Goal: Find specific page/section: Find specific page/section

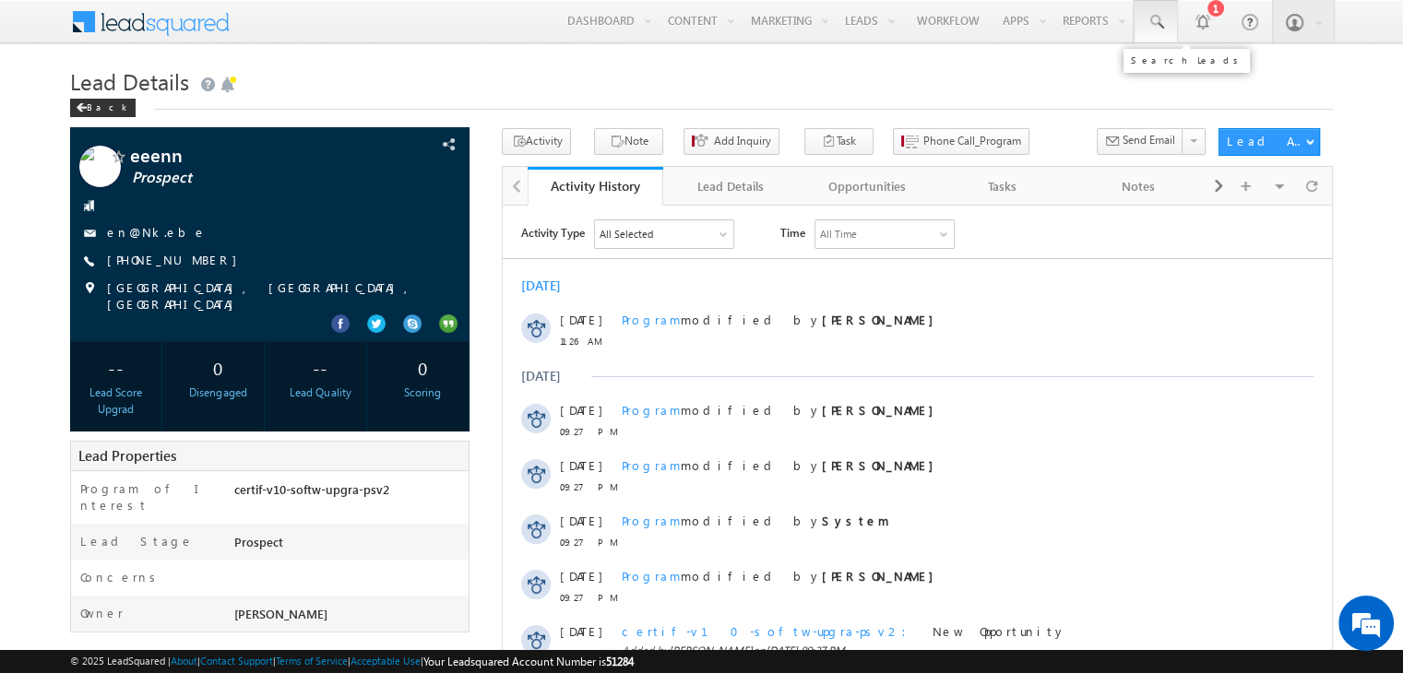
click at [1158, 23] on span at bounding box center [1155, 22] width 18 height 18
paste input "6256536353"
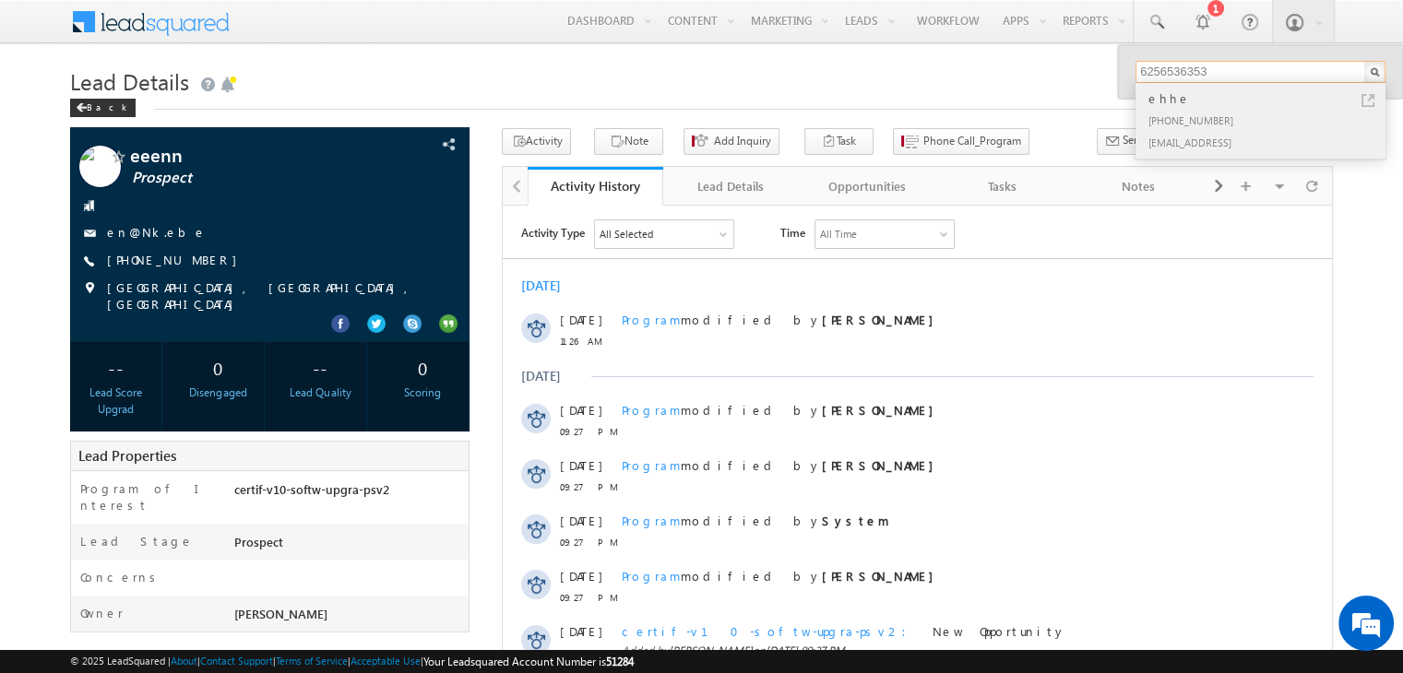
type input "6256536353"
click at [1185, 101] on div "ehhe" at bounding box center [1267, 99] width 247 height 20
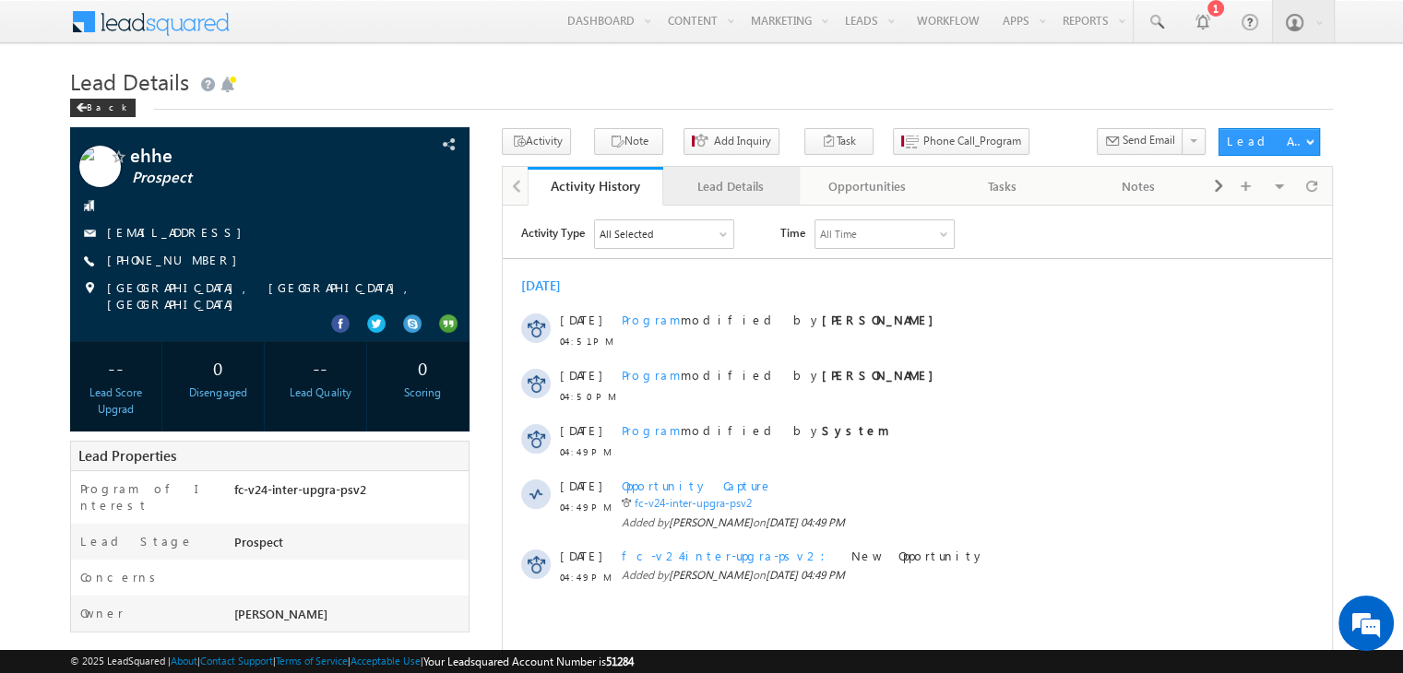
click at [753, 191] on div "Lead Details" at bounding box center [730, 186] width 104 height 22
click at [719, 191] on div "Lead Details" at bounding box center [730, 186] width 104 height 22
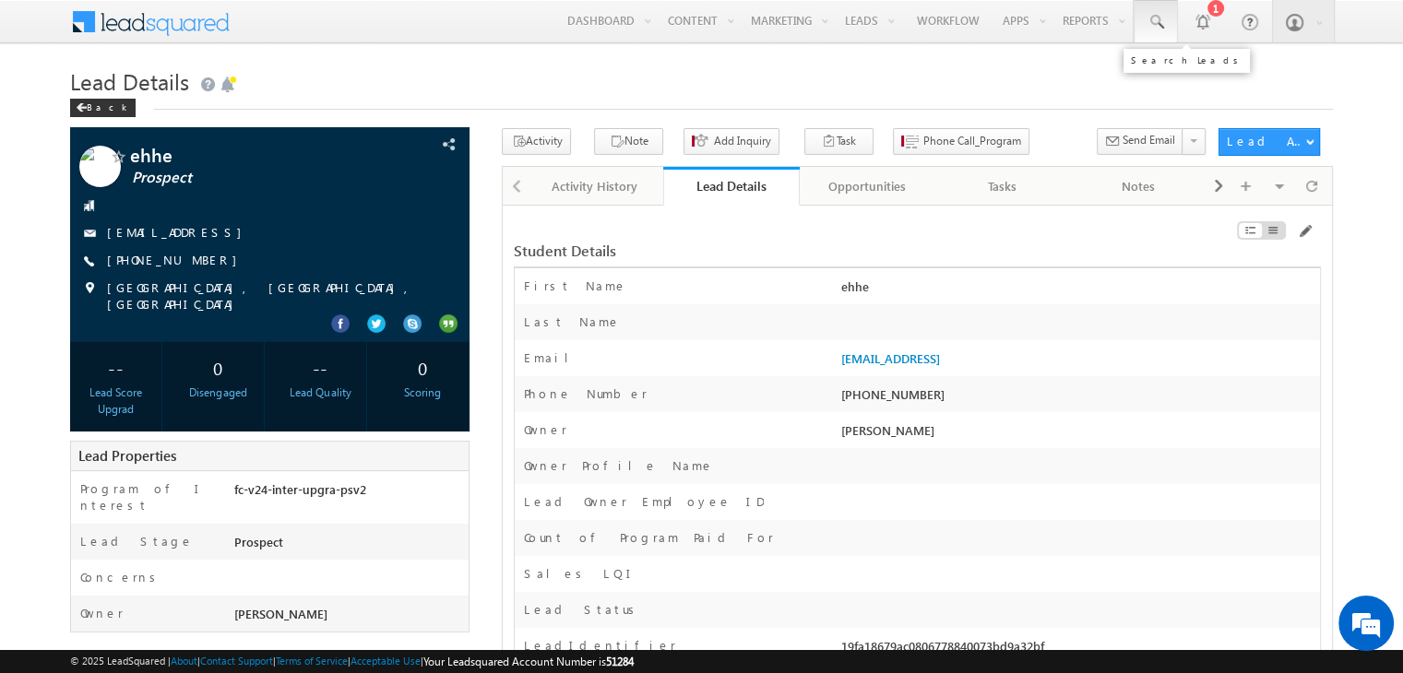
click at [1160, 24] on span at bounding box center [1155, 22] width 18 height 18
paste input "1232334333"
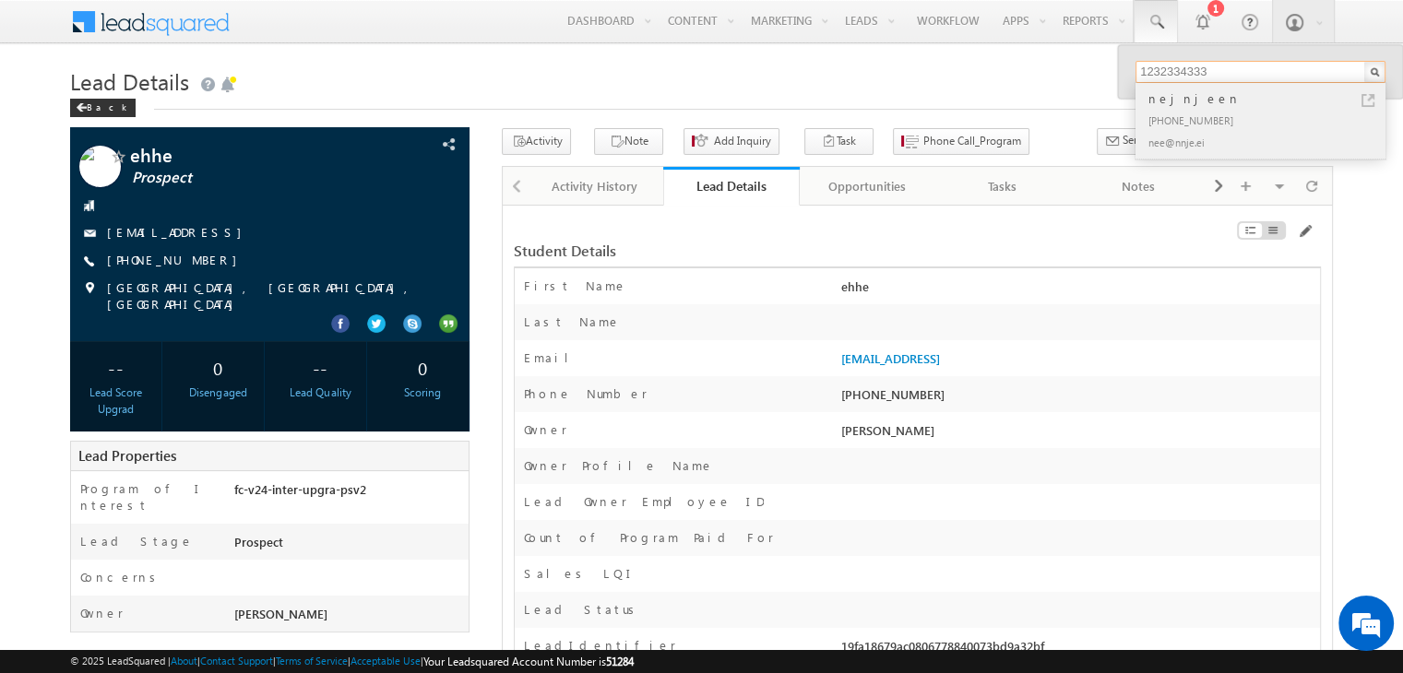
type input "1232334333"
click at [1172, 103] on div "nejnjeen" at bounding box center [1267, 99] width 247 height 20
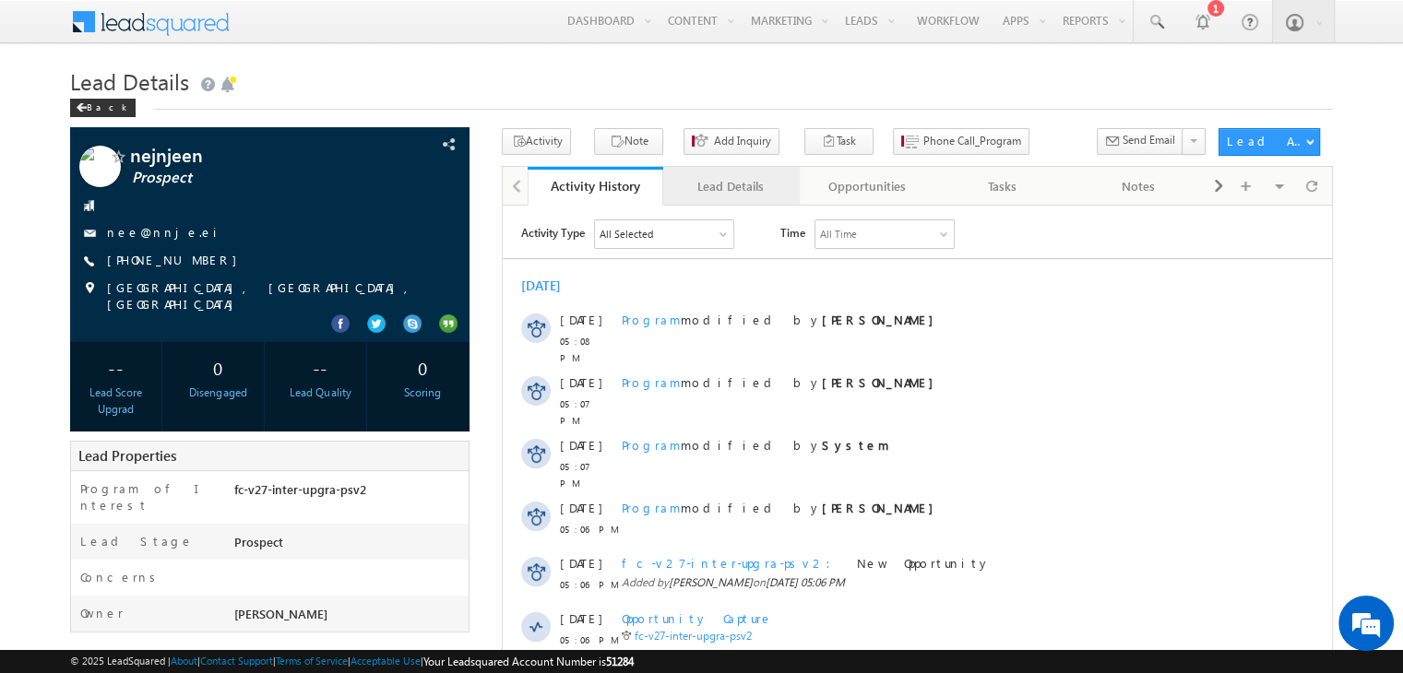
click at [715, 182] on div "Lead Details" at bounding box center [730, 186] width 104 height 22
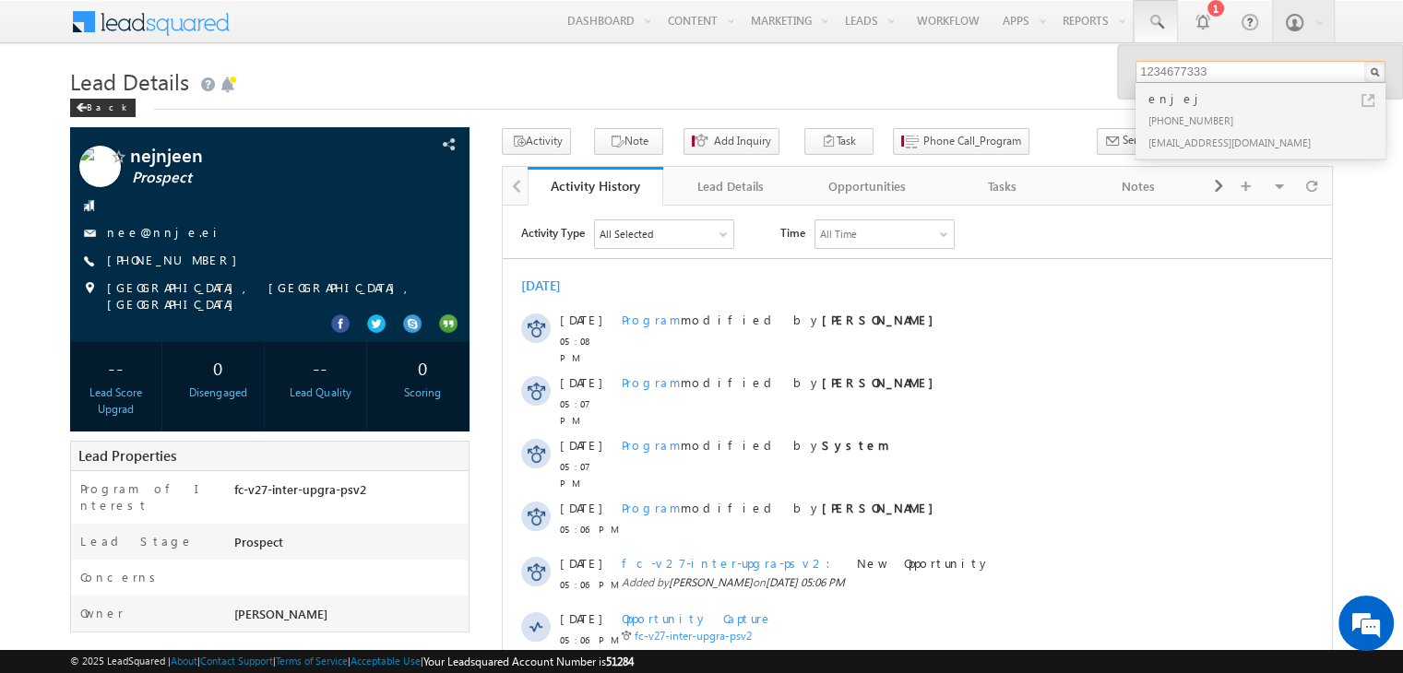
type input "1234677333"
click at [1150, 97] on div "enjej" at bounding box center [1267, 99] width 247 height 20
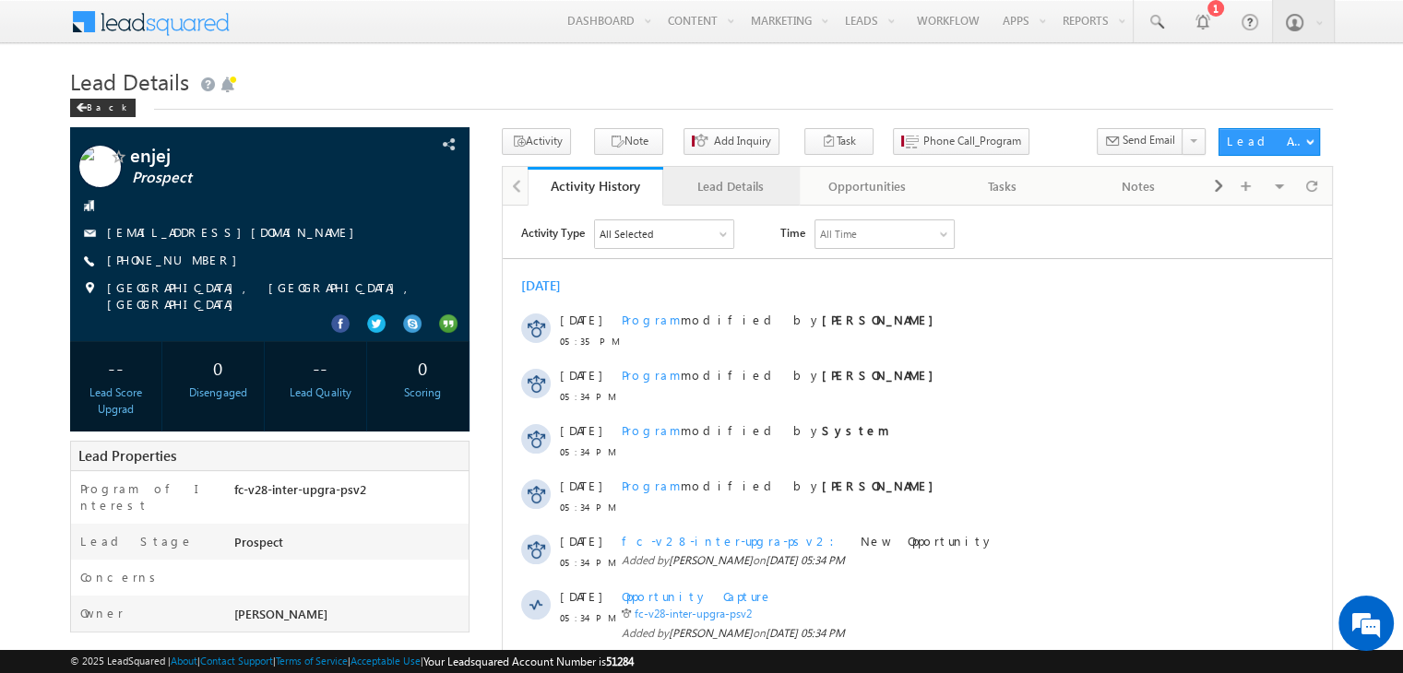
click at [721, 179] on div "Lead Details" at bounding box center [730, 186] width 104 height 22
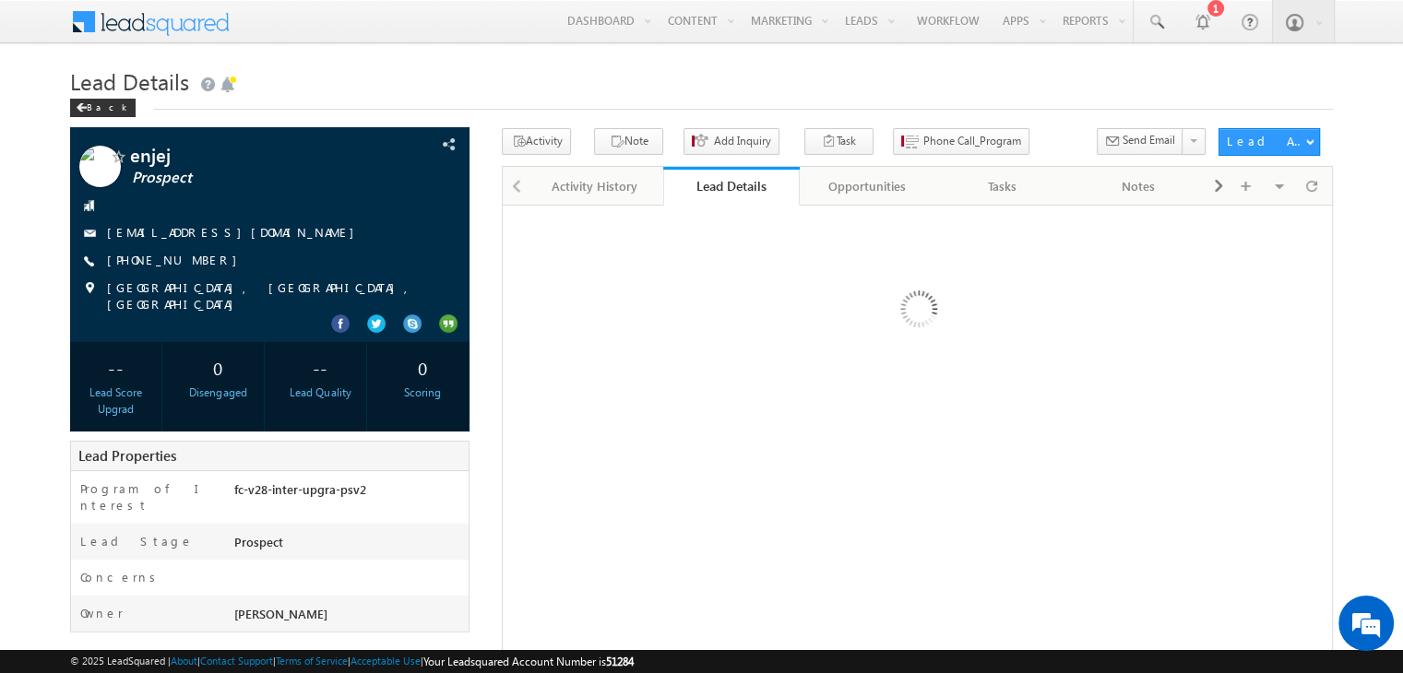
click at [780, 410] on div at bounding box center [917, 579] width 831 height 748
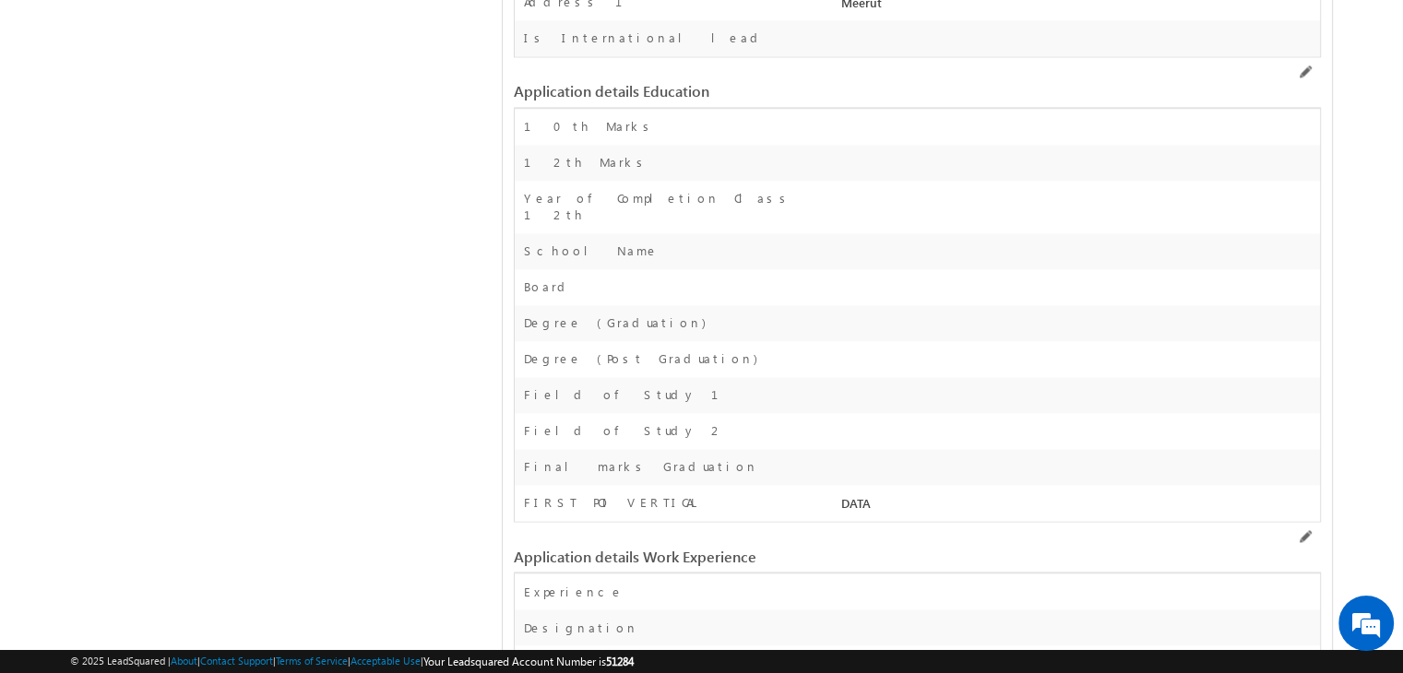
scroll to position [2800, 0]
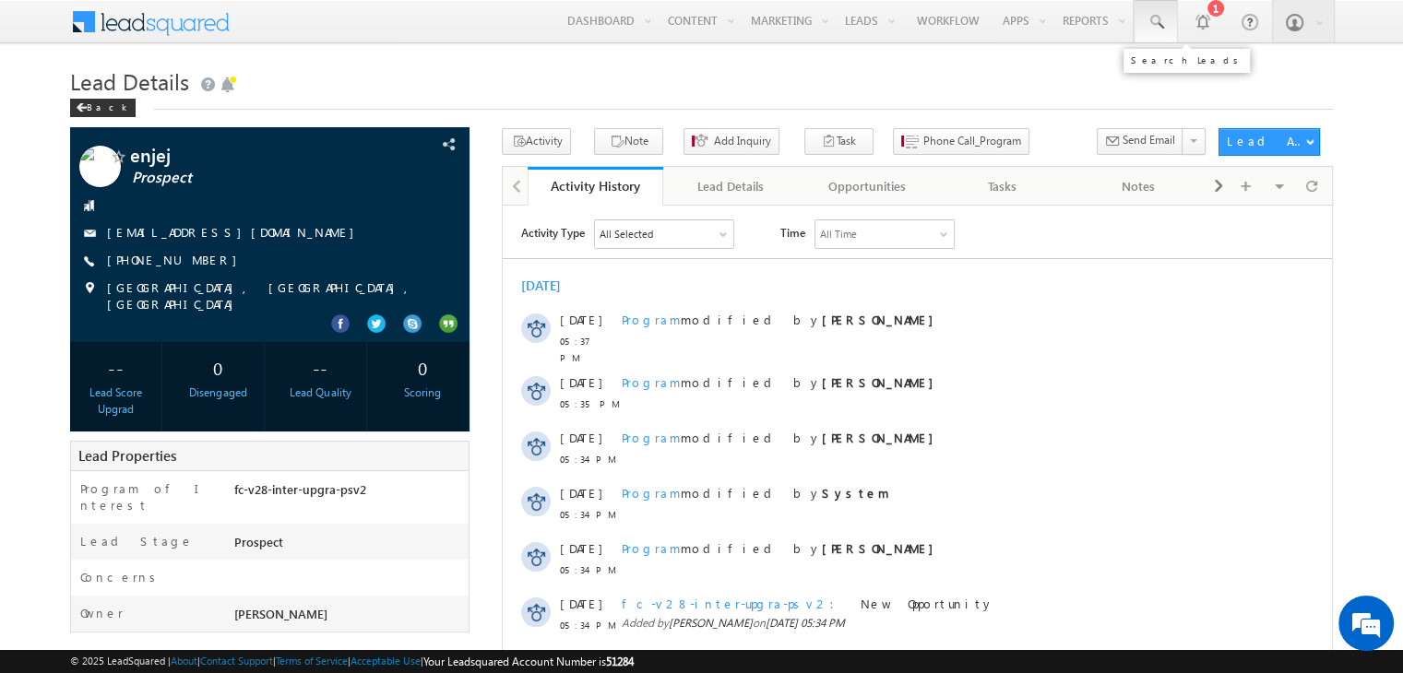
click at [1160, 9] on link at bounding box center [1155, 21] width 44 height 42
paste input "1234543345"
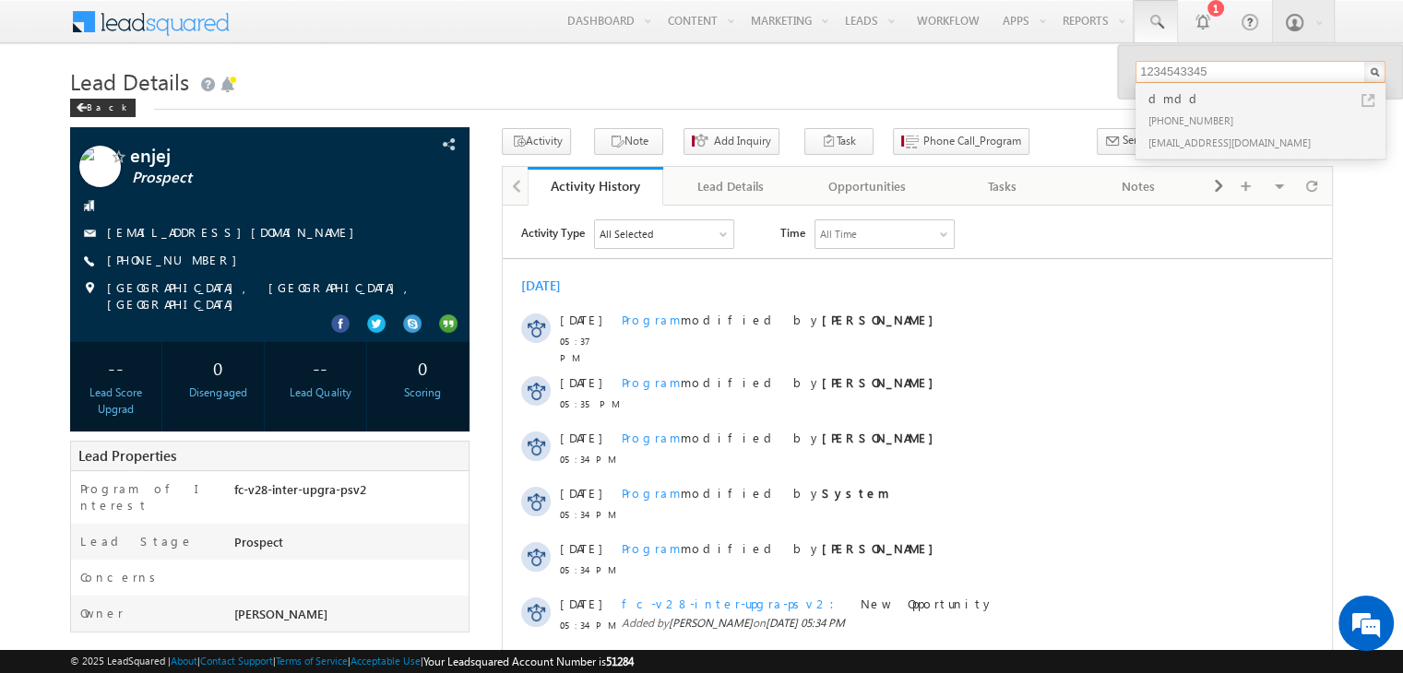
type input "1234543345"
click at [1158, 107] on div "dmdd" at bounding box center [1267, 99] width 247 height 20
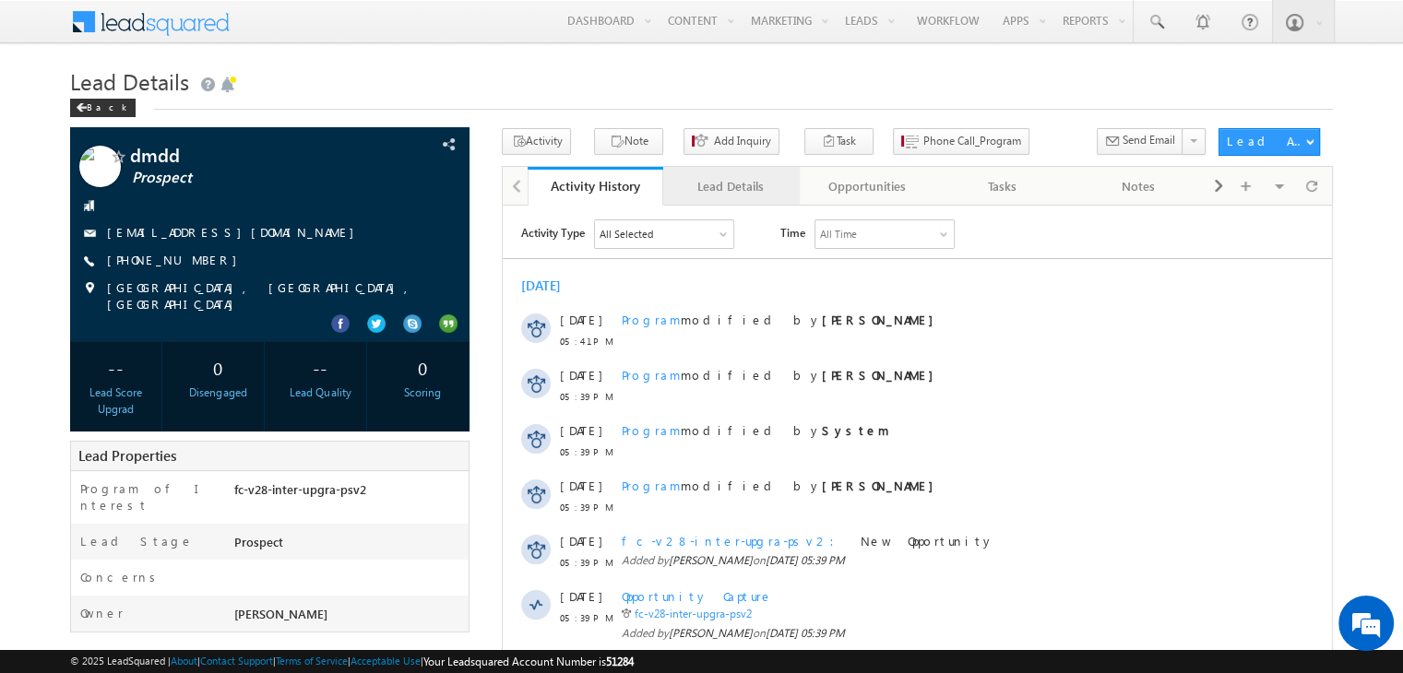
click at [737, 186] on div "Lead Details" at bounding box center [730, 186] width 104 height 22
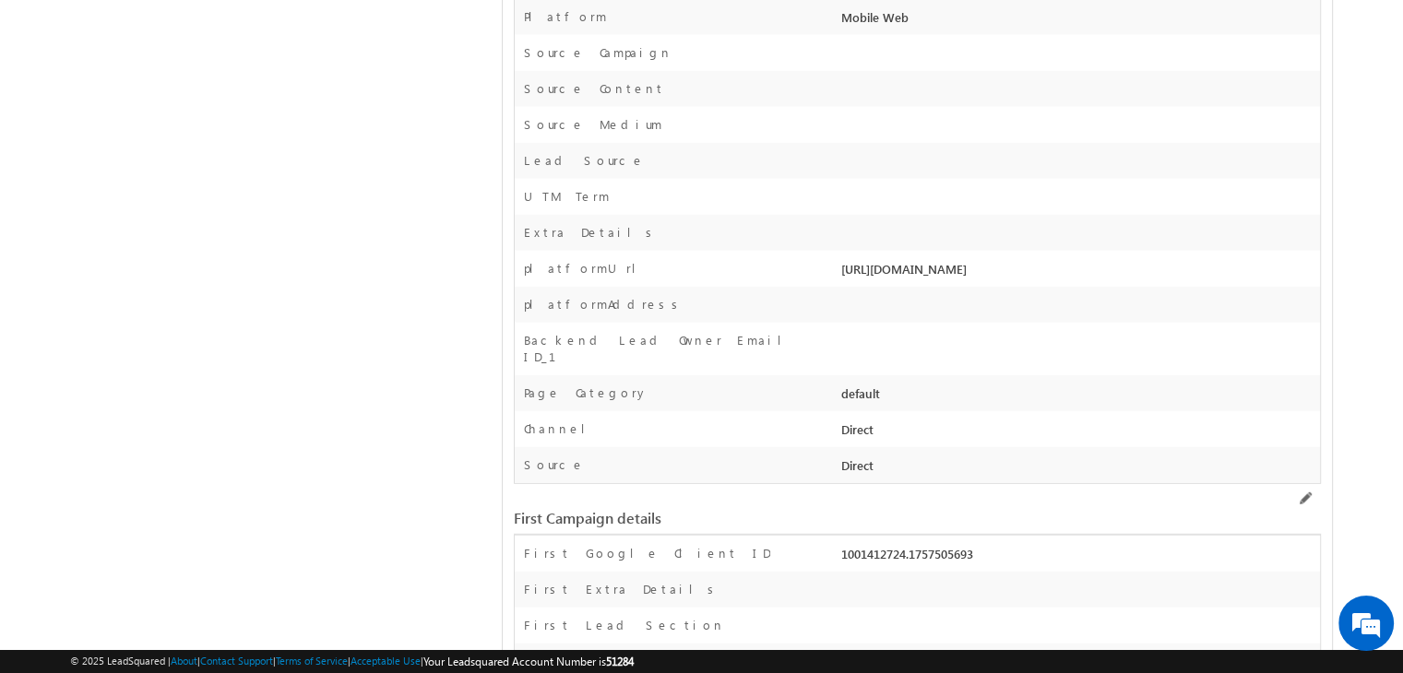
scroll to position [5038, 0]
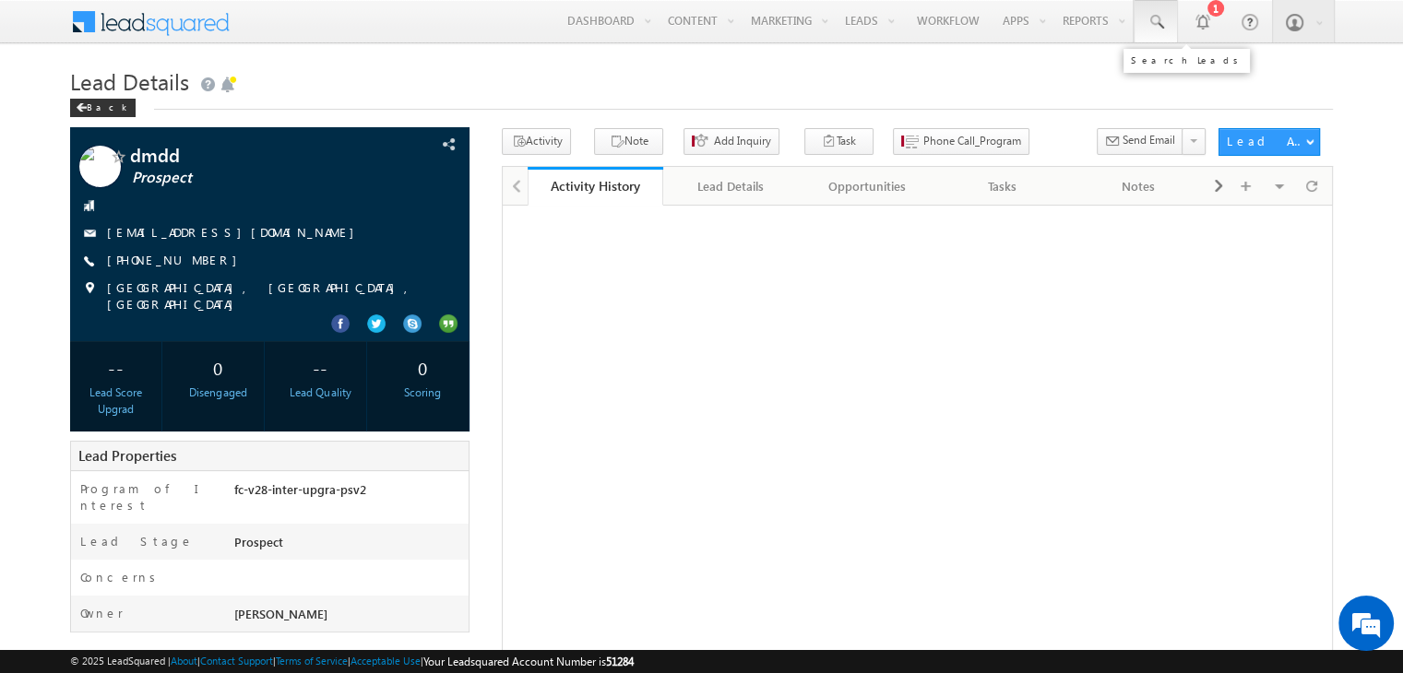
click at [1161, 17] on span at bounding box center [1155, 22] width 18 height 18
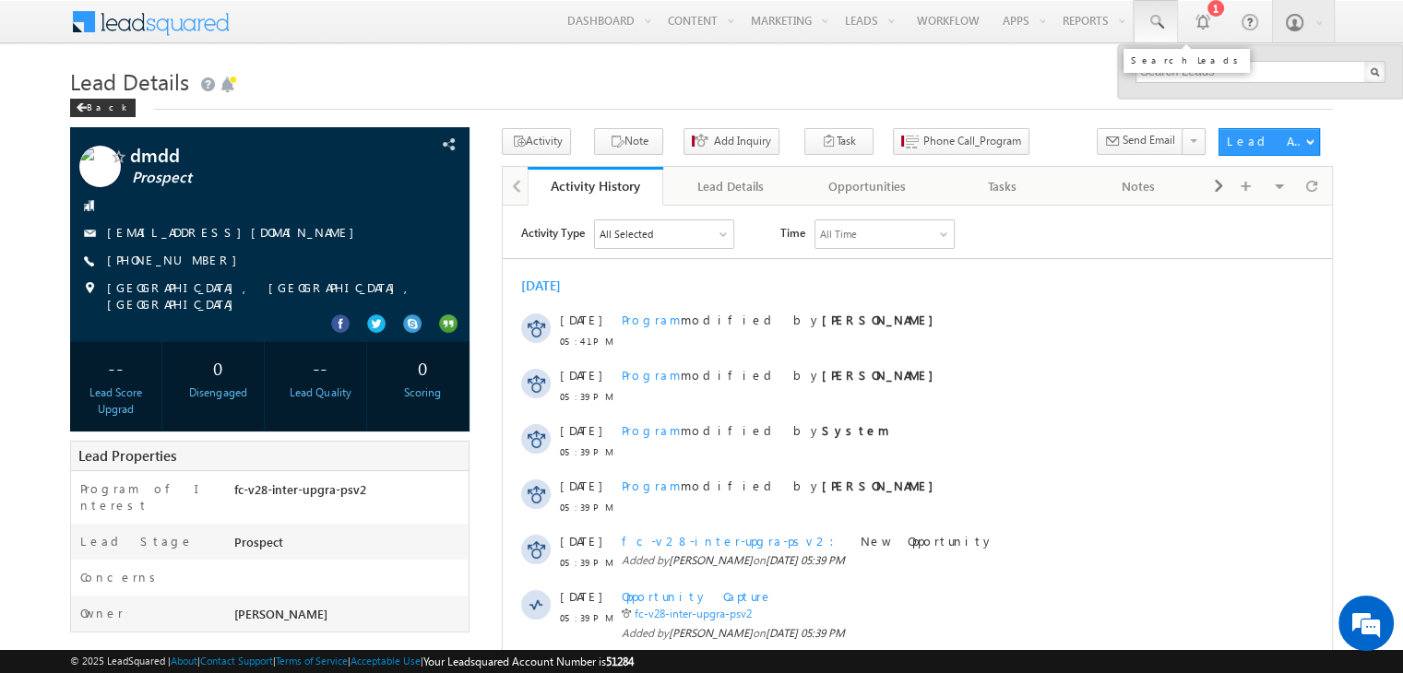
click at [1161, 18] on span at bounding box center [1155, 22] width 18 height 18
paste input "1654123454"
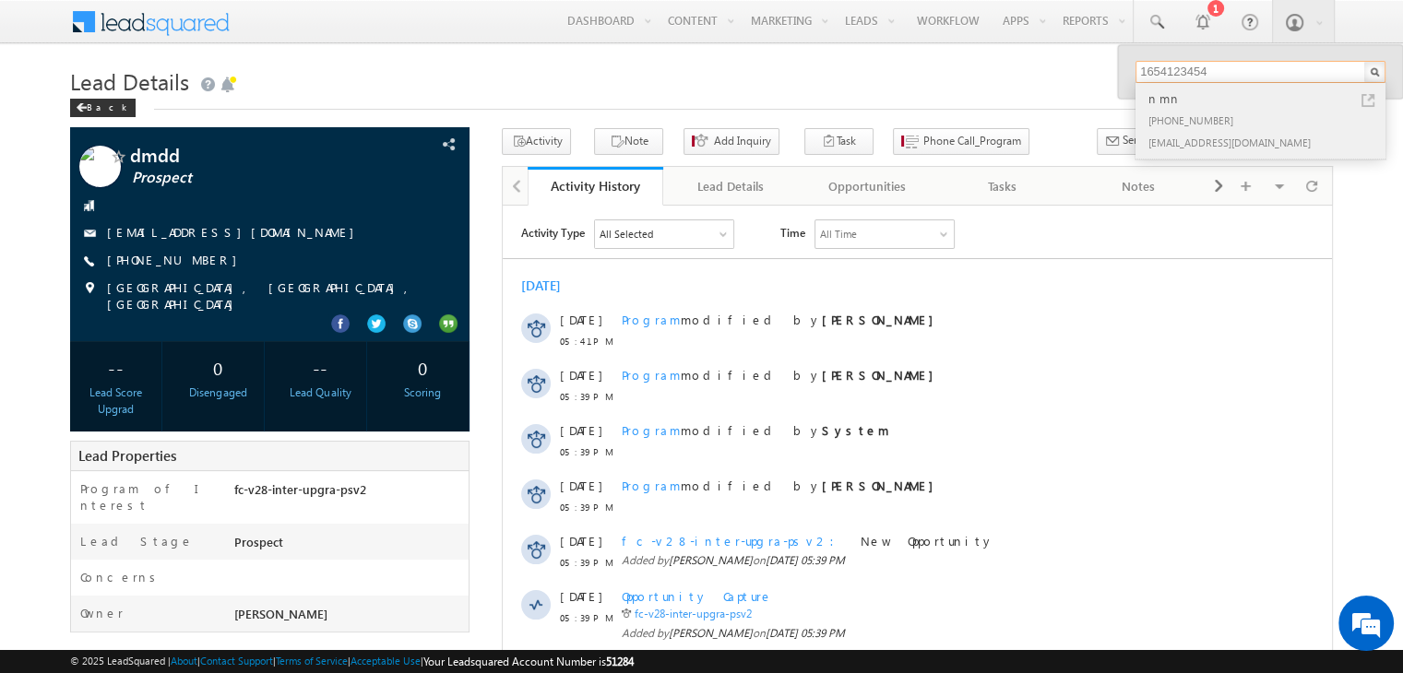
type input "1654123454"
click at [1167, 109] on div "[PHONE_NUMBER]" at bounding box center [1267, 120] width 247 height 22
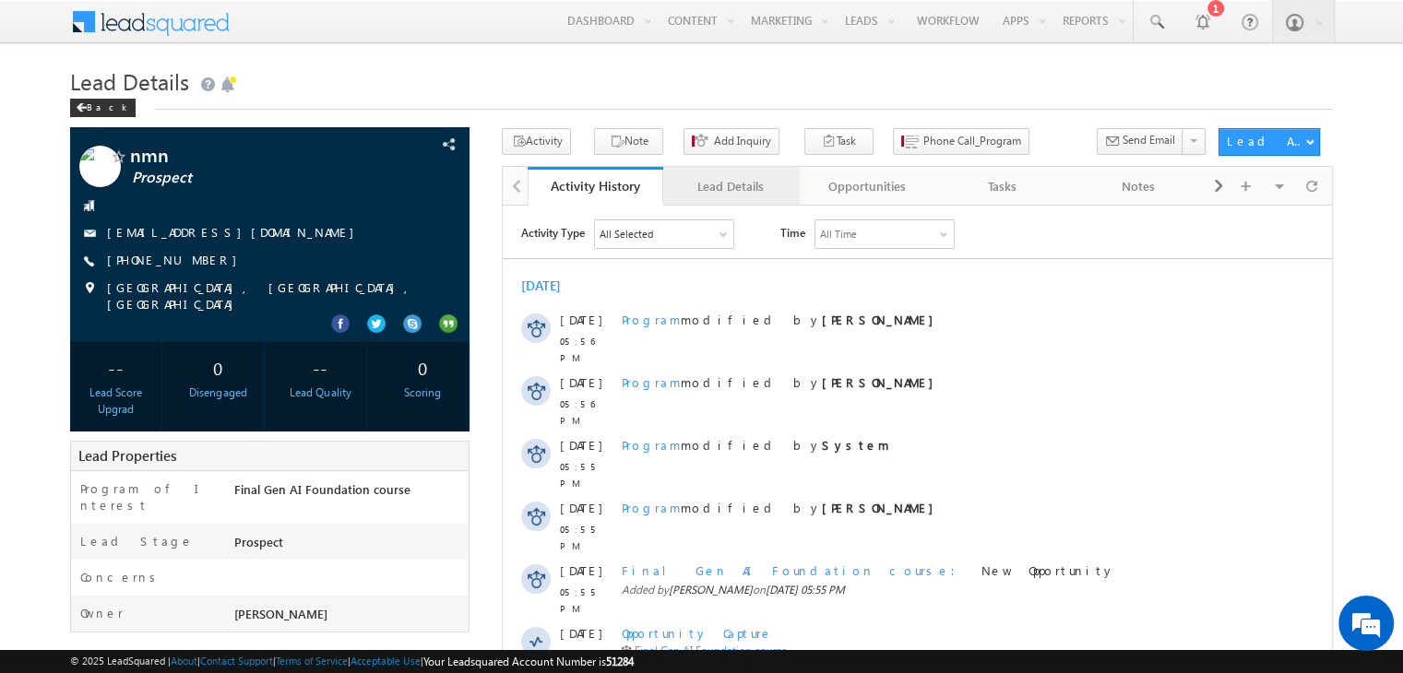
click at [728, 192] on div "Lead Details" at bounding box center [730, 186] width 104 height 22
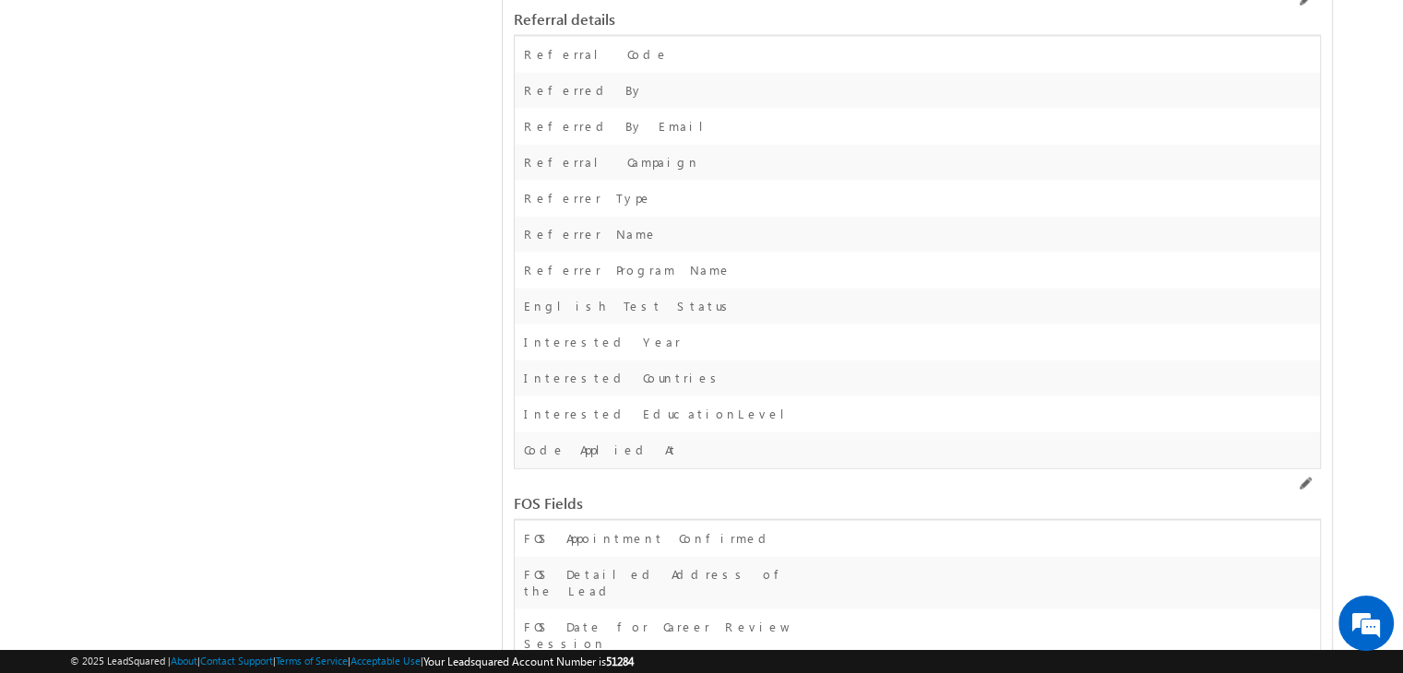
scroll to position [4039, 0]
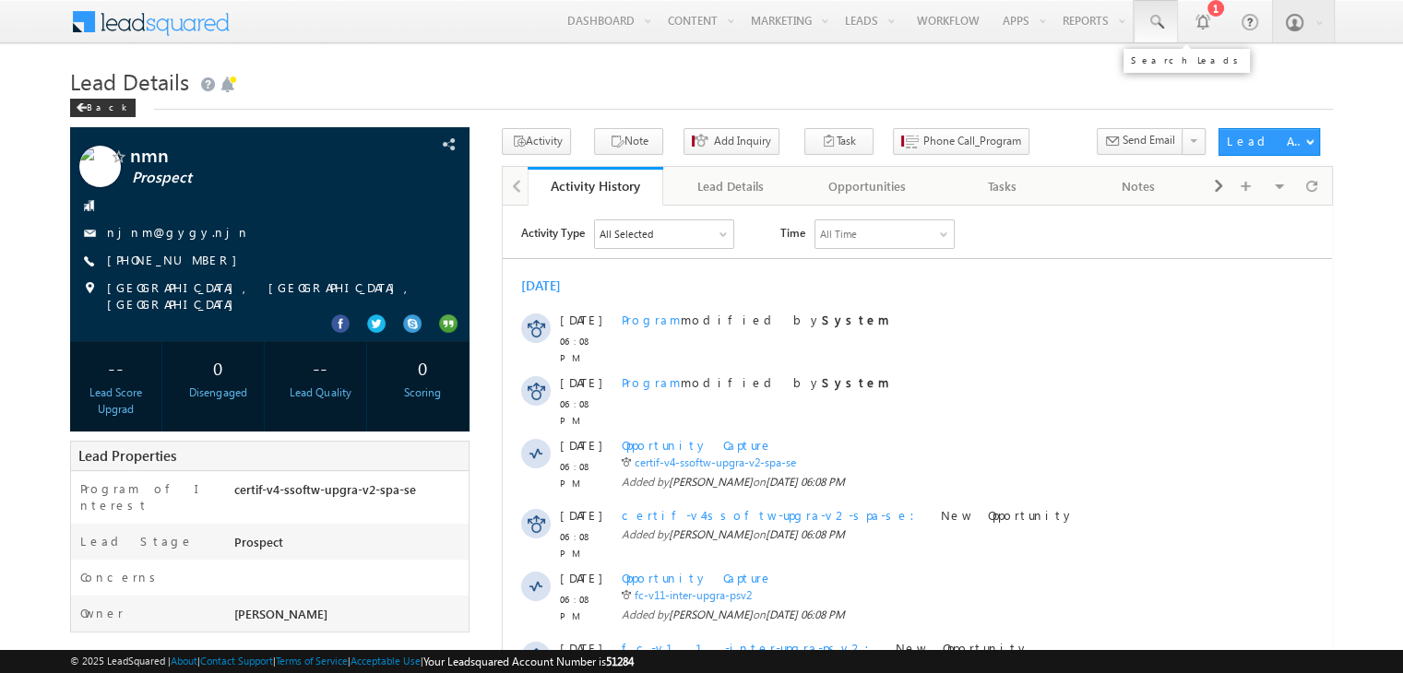
click at [1169, 29] on link at bounding box center [1155, 21] width 44 height 42
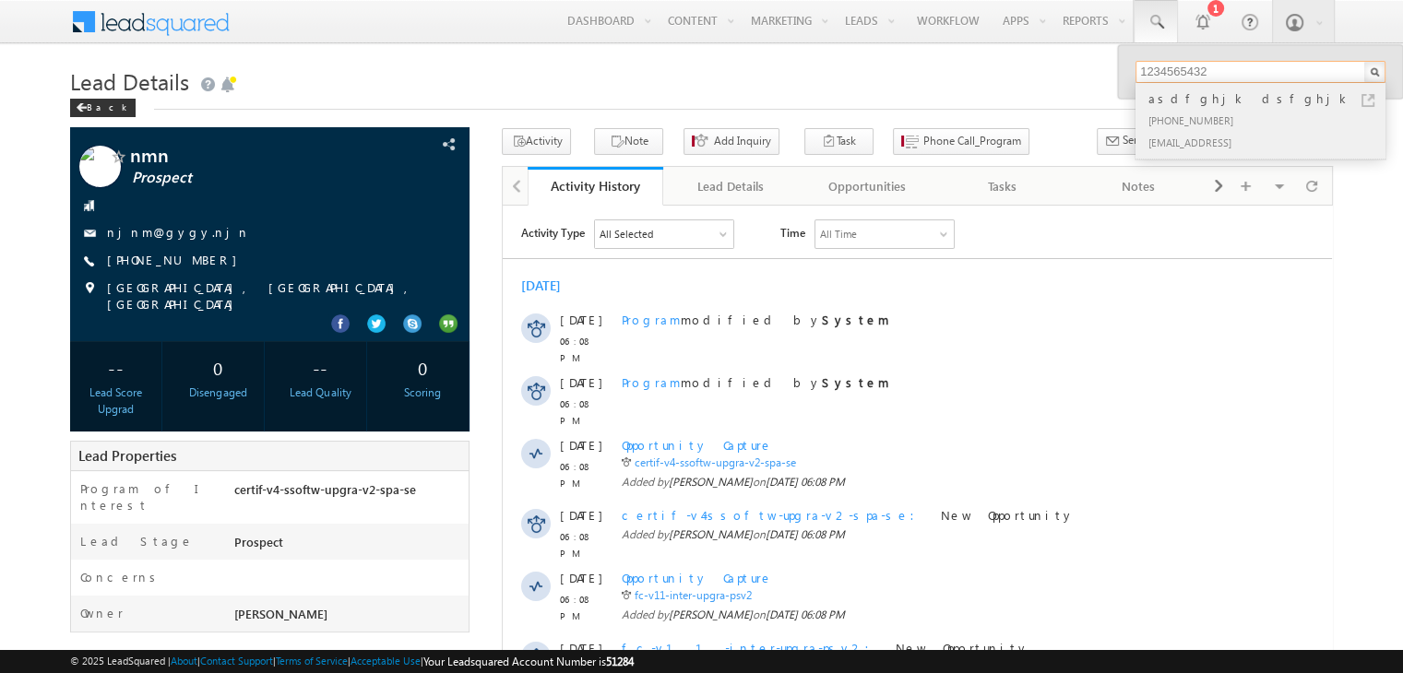
type input "1234565432"
click at [1197, 106] on div "asdfghjk dsfghjk" at bounding box center [1267, 99] width 247 height 20
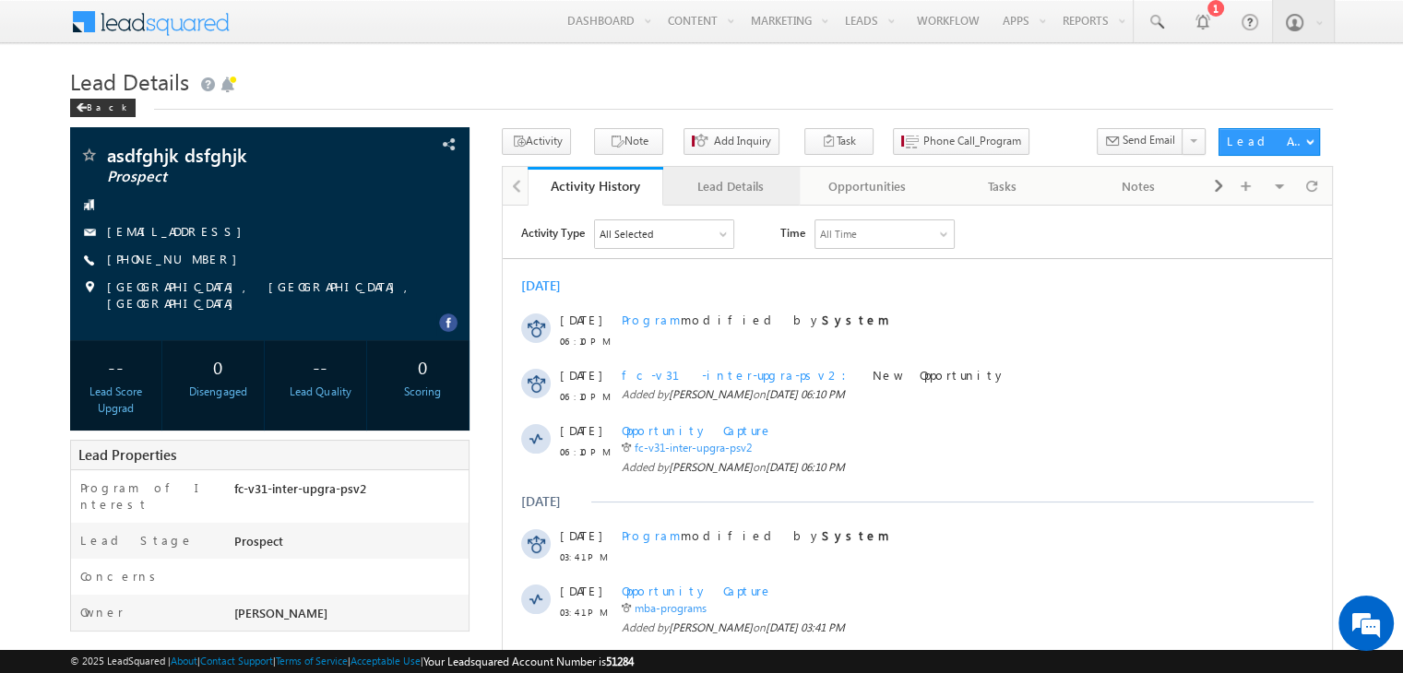
click at [736, 189] on div "Lead Details" at bounding box center [730, 186] width 104 height 22
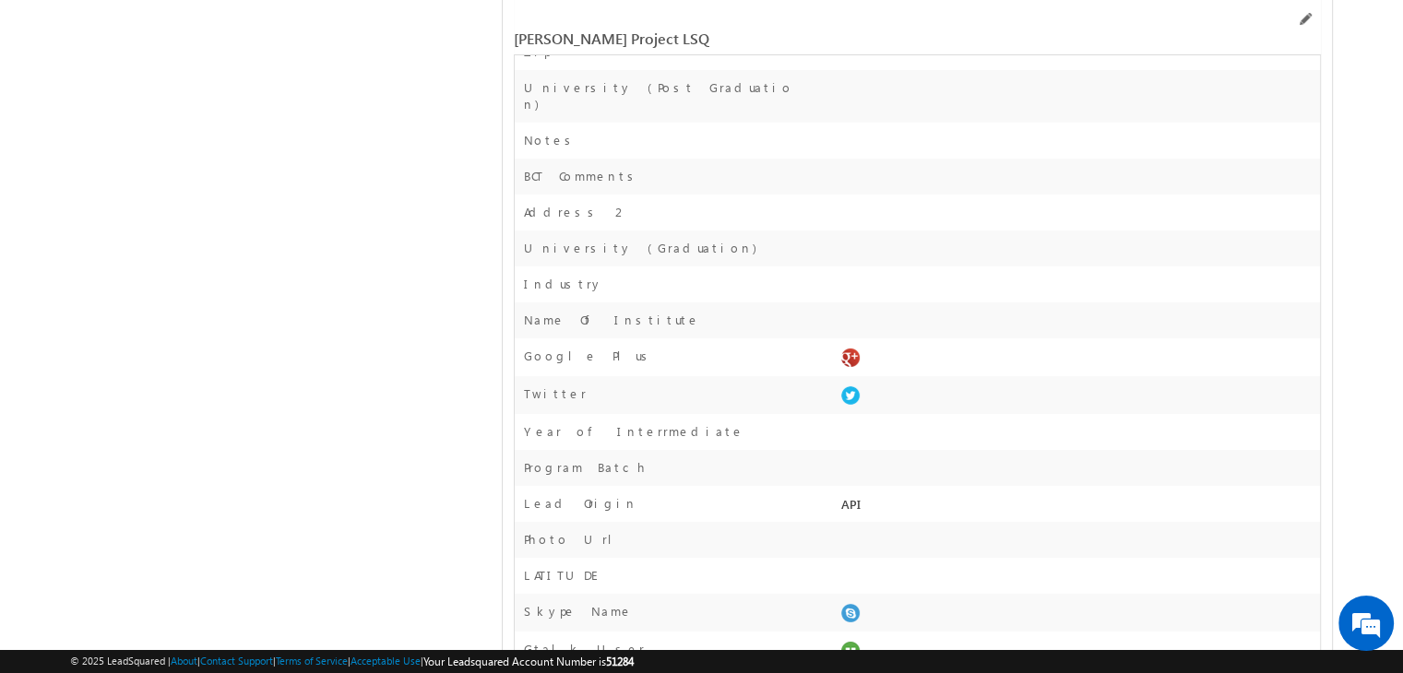
scroll to position [6227, 0]
